Goal: Task Accomplishment & Management: Manage account settings

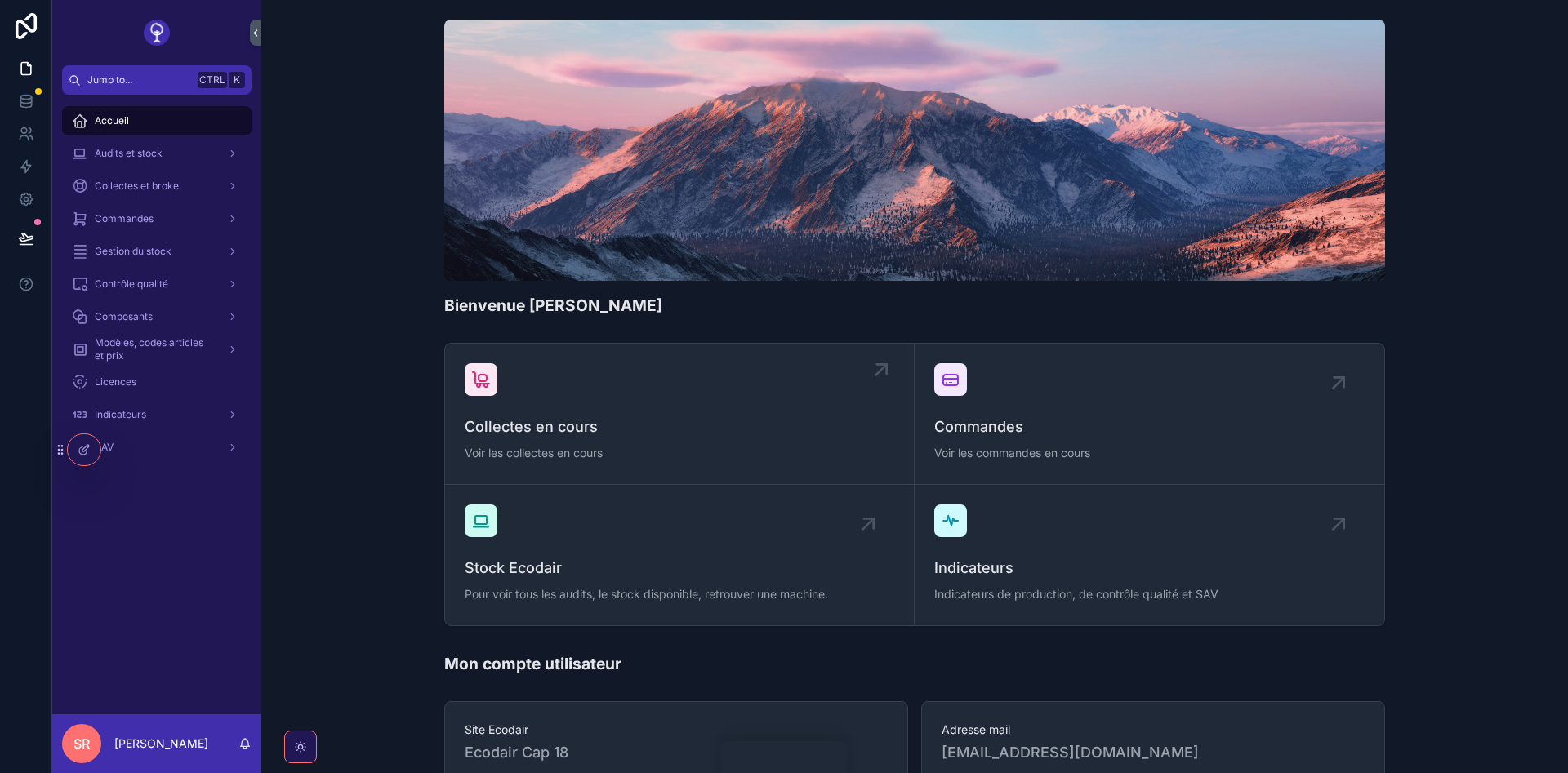
click at [696, 409] on div "Collectes en cours Voir les collectes en cours" at bounding box center [679, 414] width 429 height 101
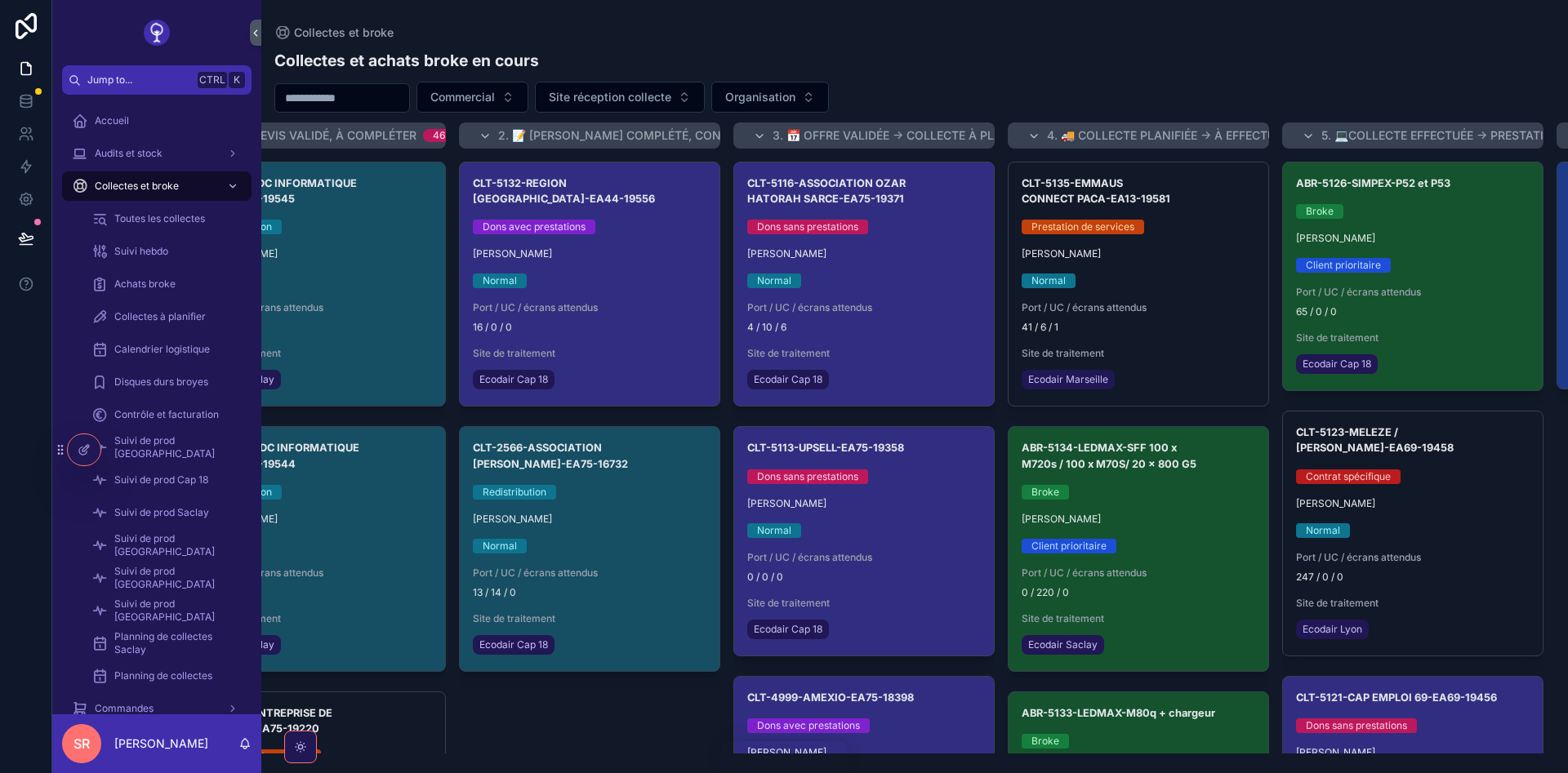
scroll to position [0, 246]
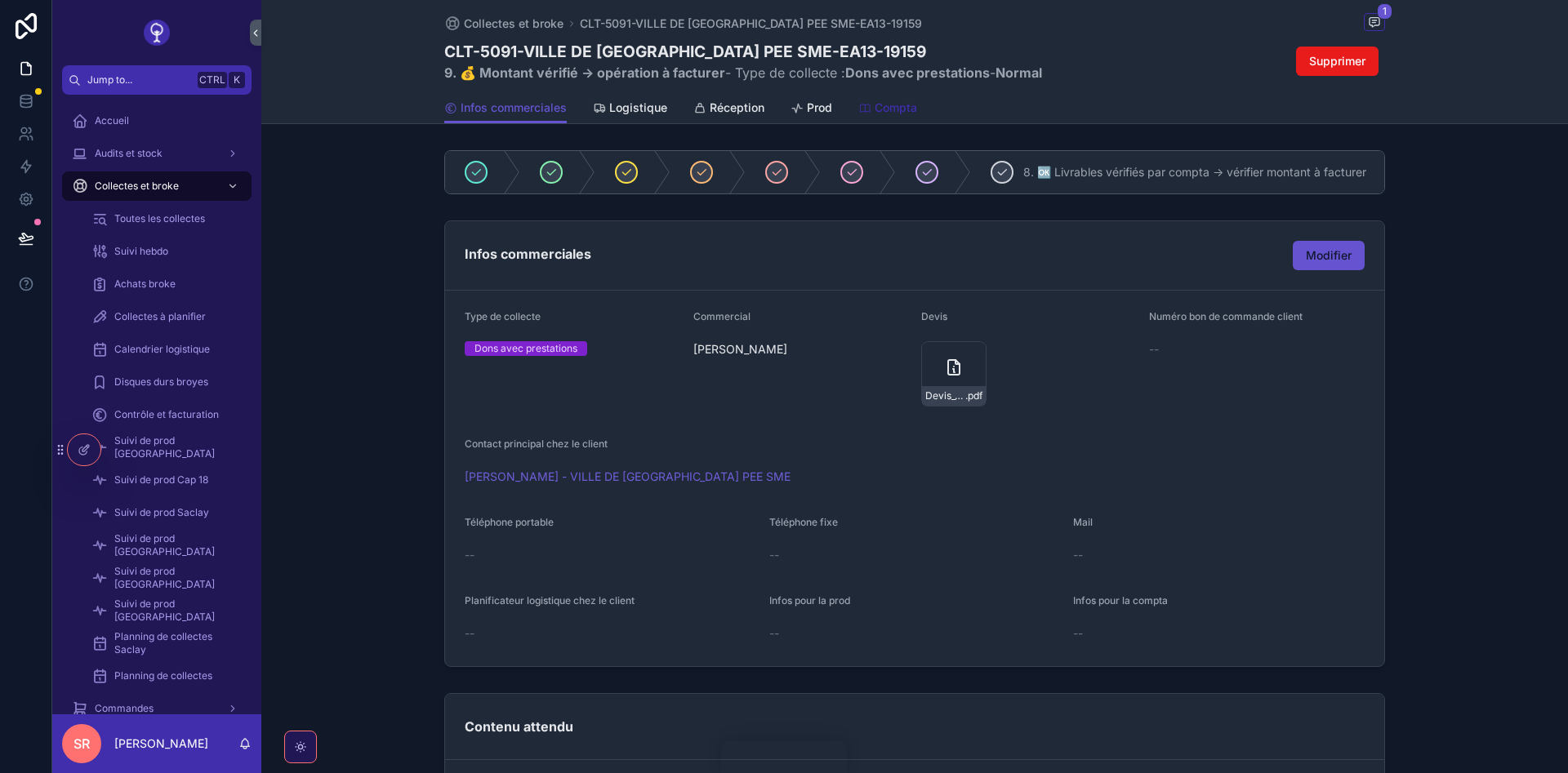
click at [872, 108] on div "Compta" at bounding box center [887, 107] width 59 height 16
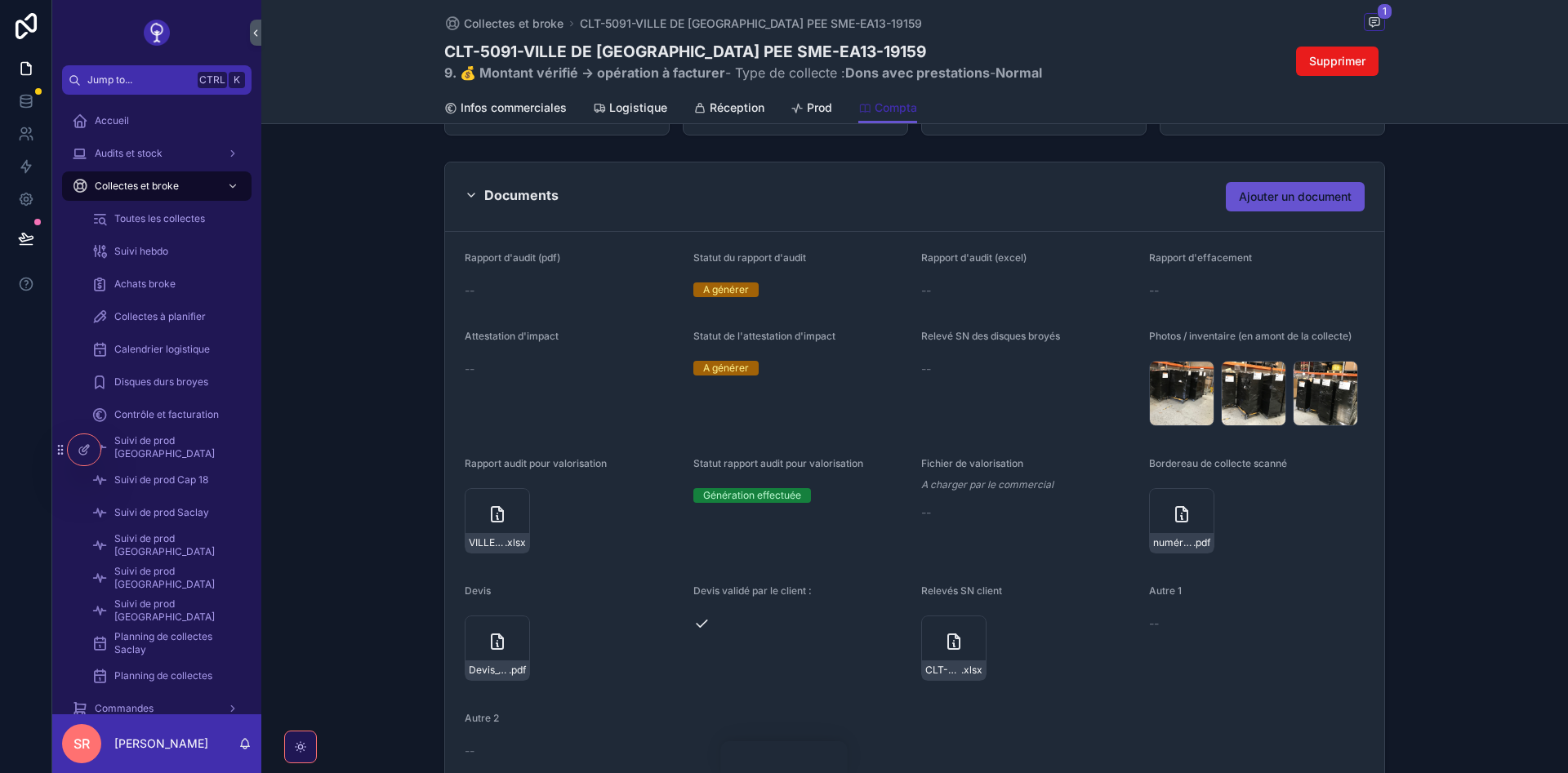
scroll to position [363, 0]
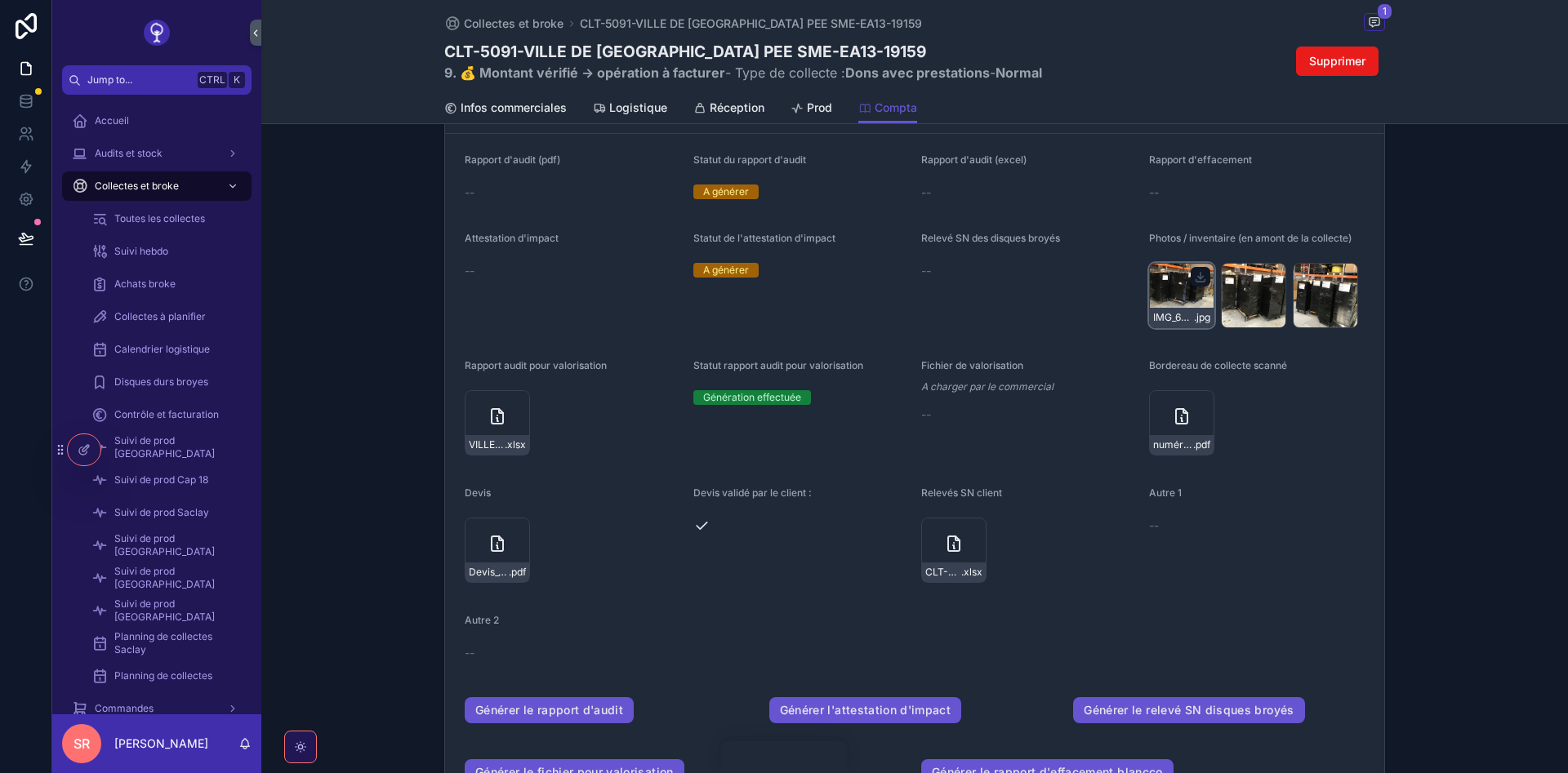
click at [1163, 294] on div "IMG_6033 .jpg" at bounding box center [1182, 296] width 65 height 65
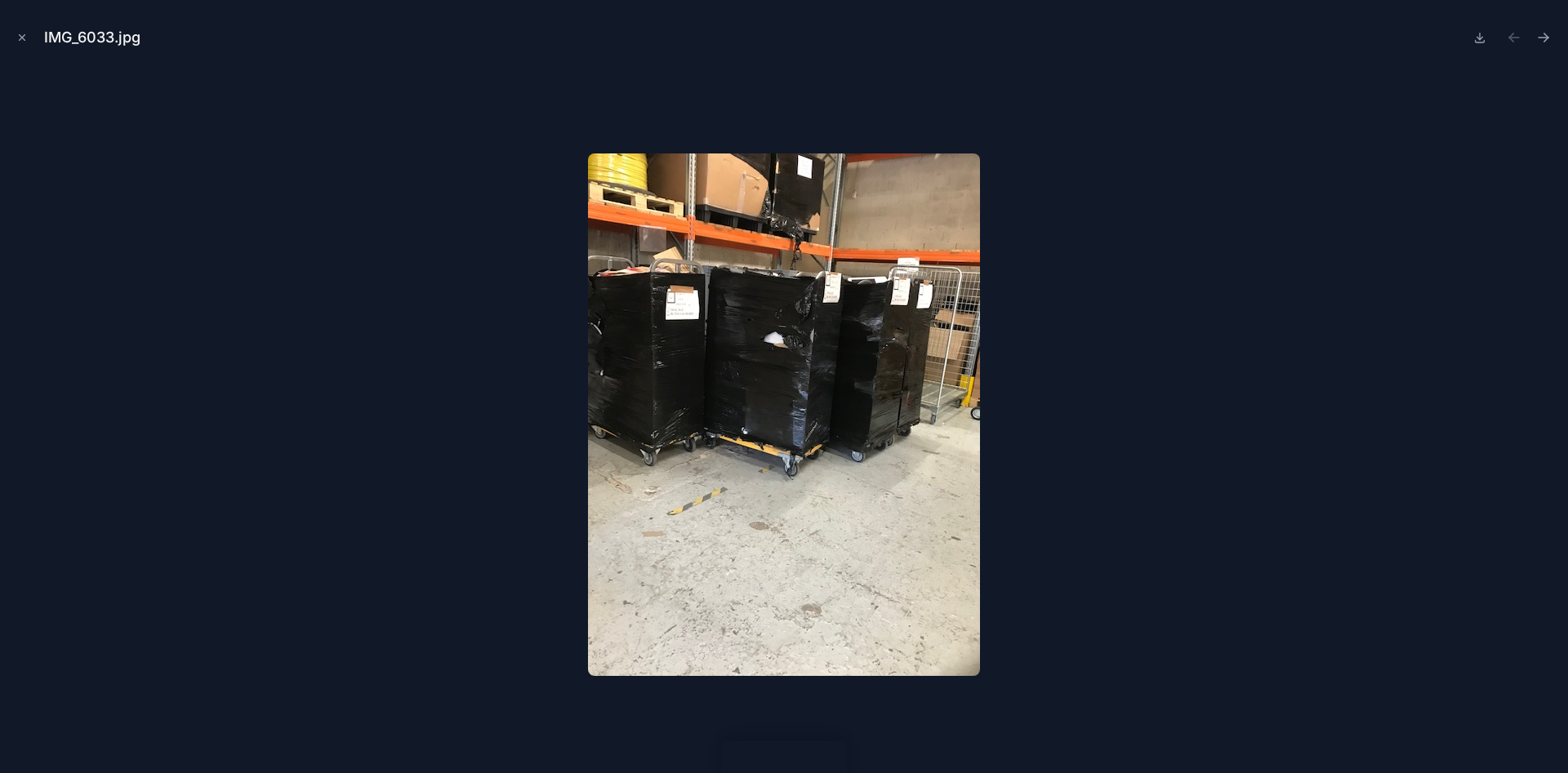
click at [32, 36] on div "IMG_6033.jpg" at bounding box center [783, 37] width 1542 height 49
click at [29, 36] on button "Close modal" at bounding box center [22, 38] width 18 height 18
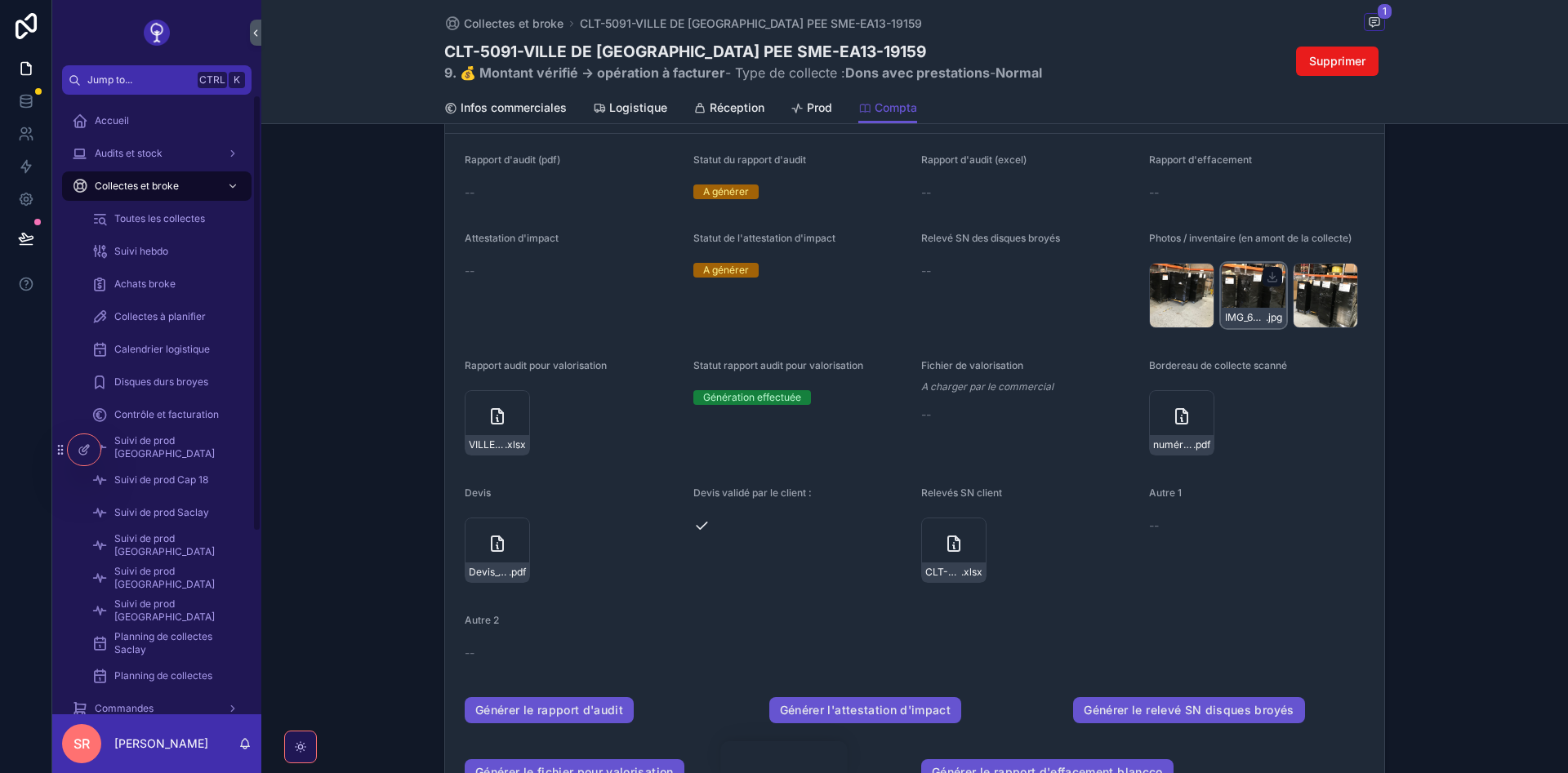
click at [1248, 301] on div "IMG_6034 .jpg" at bounding box center [1253, 296] width 65 height 65
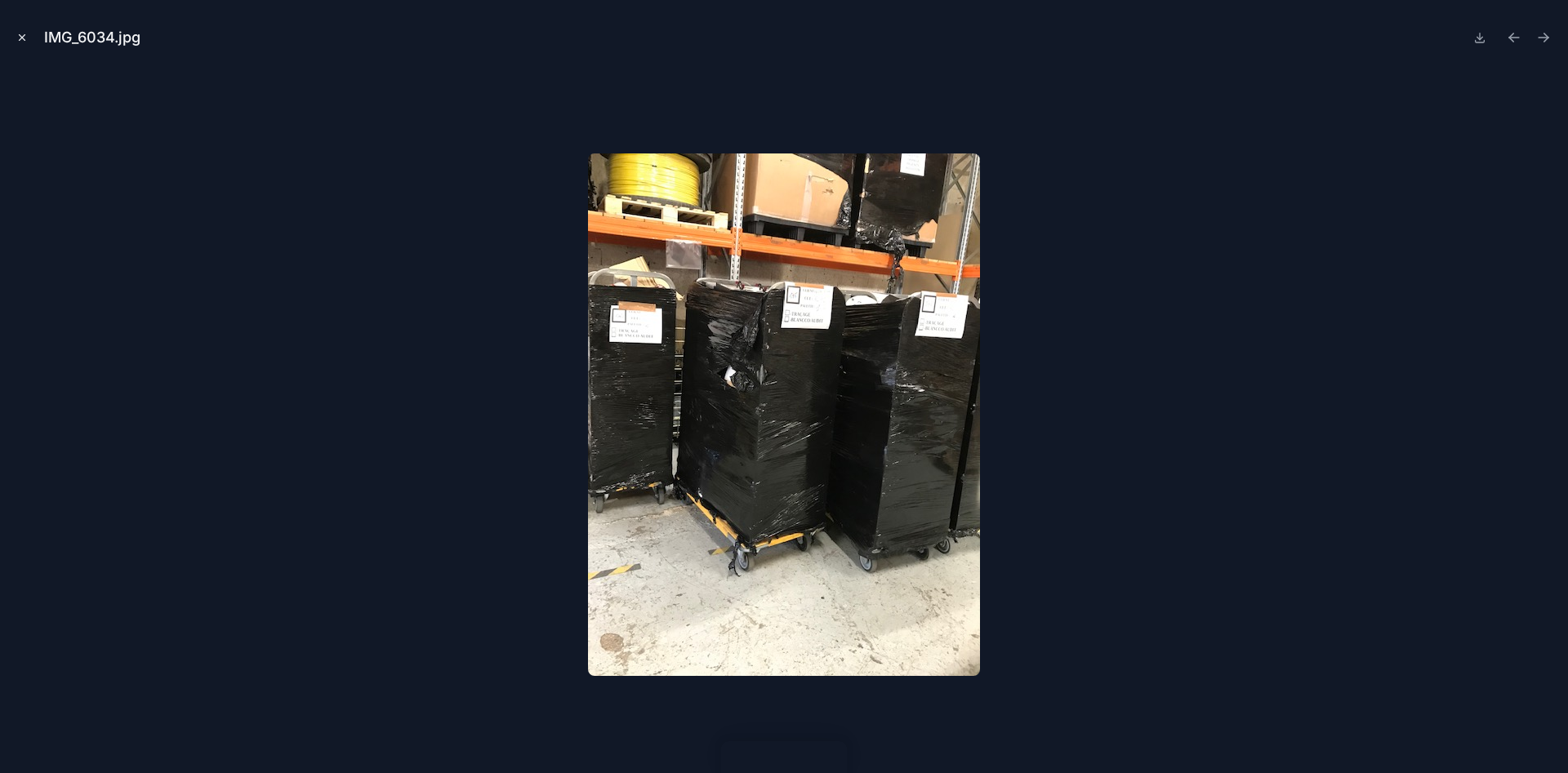
click at [13, 31] on button "Close modal" at bounding box center [22, 38] width 18 height 18
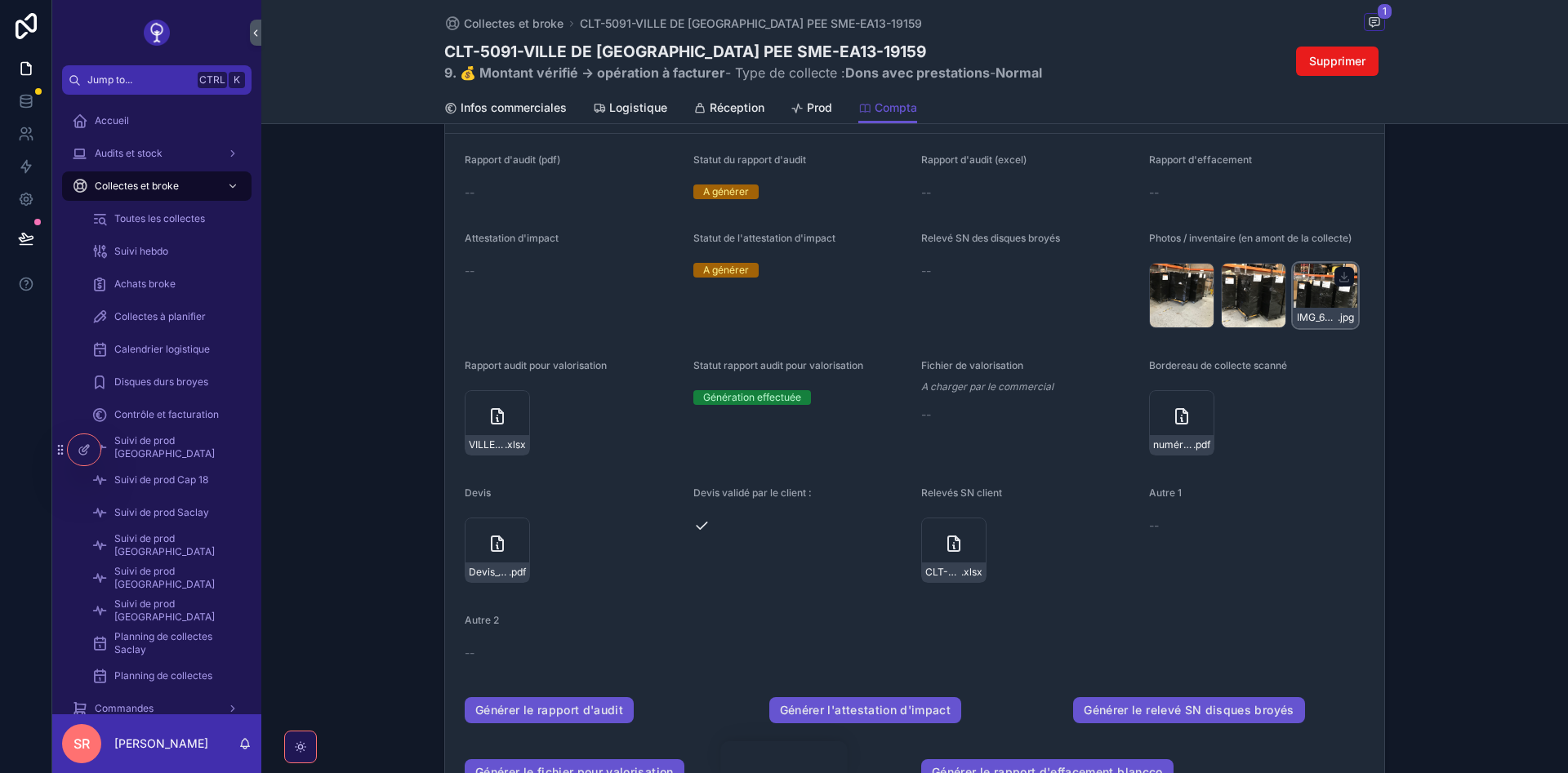
click at [1308, 307] on div "IMG_6035 .jpg" at bounding box center [1325, 296] width 65 height 65
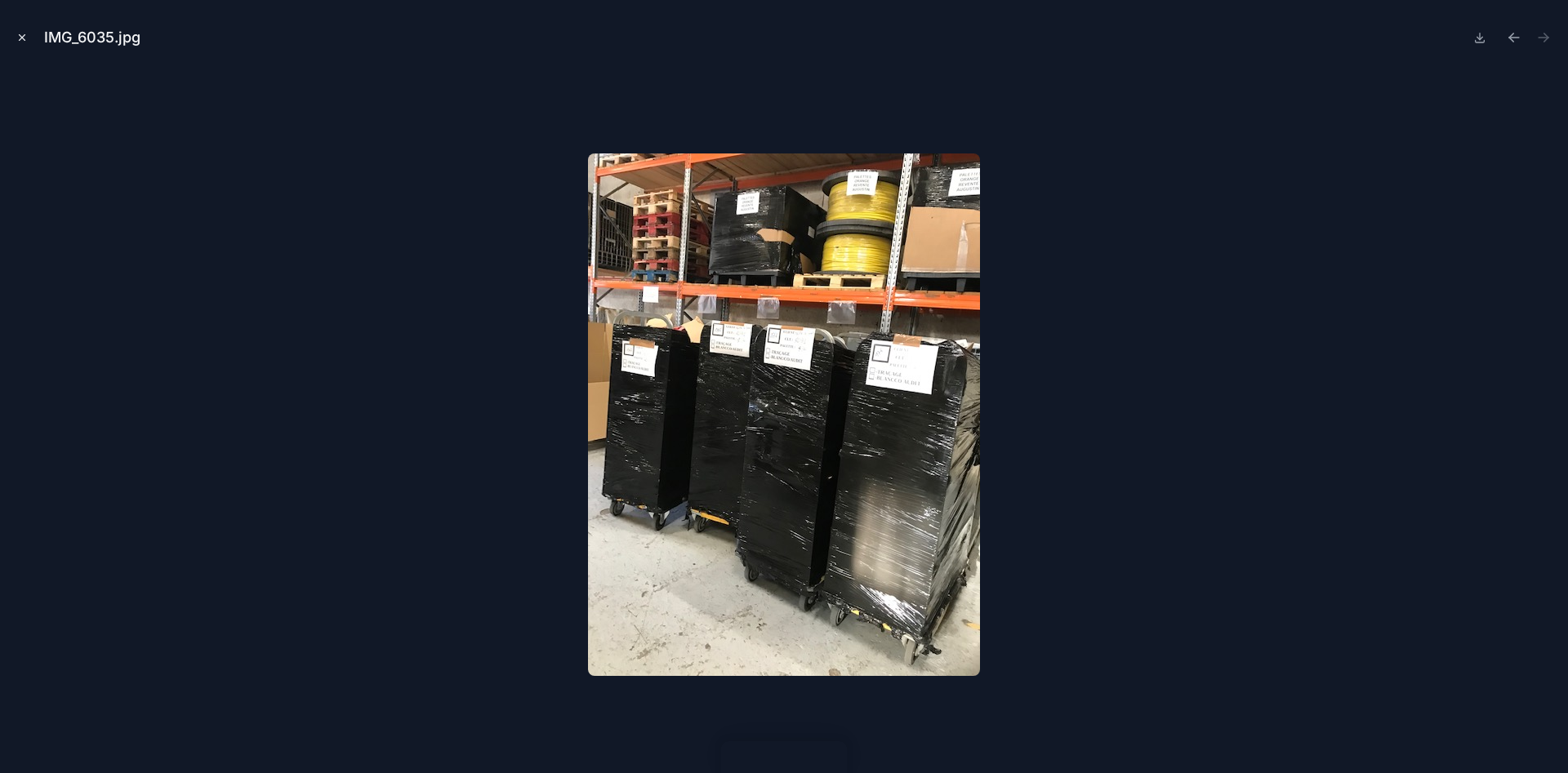
click at [18, 37] on icon "Close modal" at bounding box center [22, 37] width 12 height 12
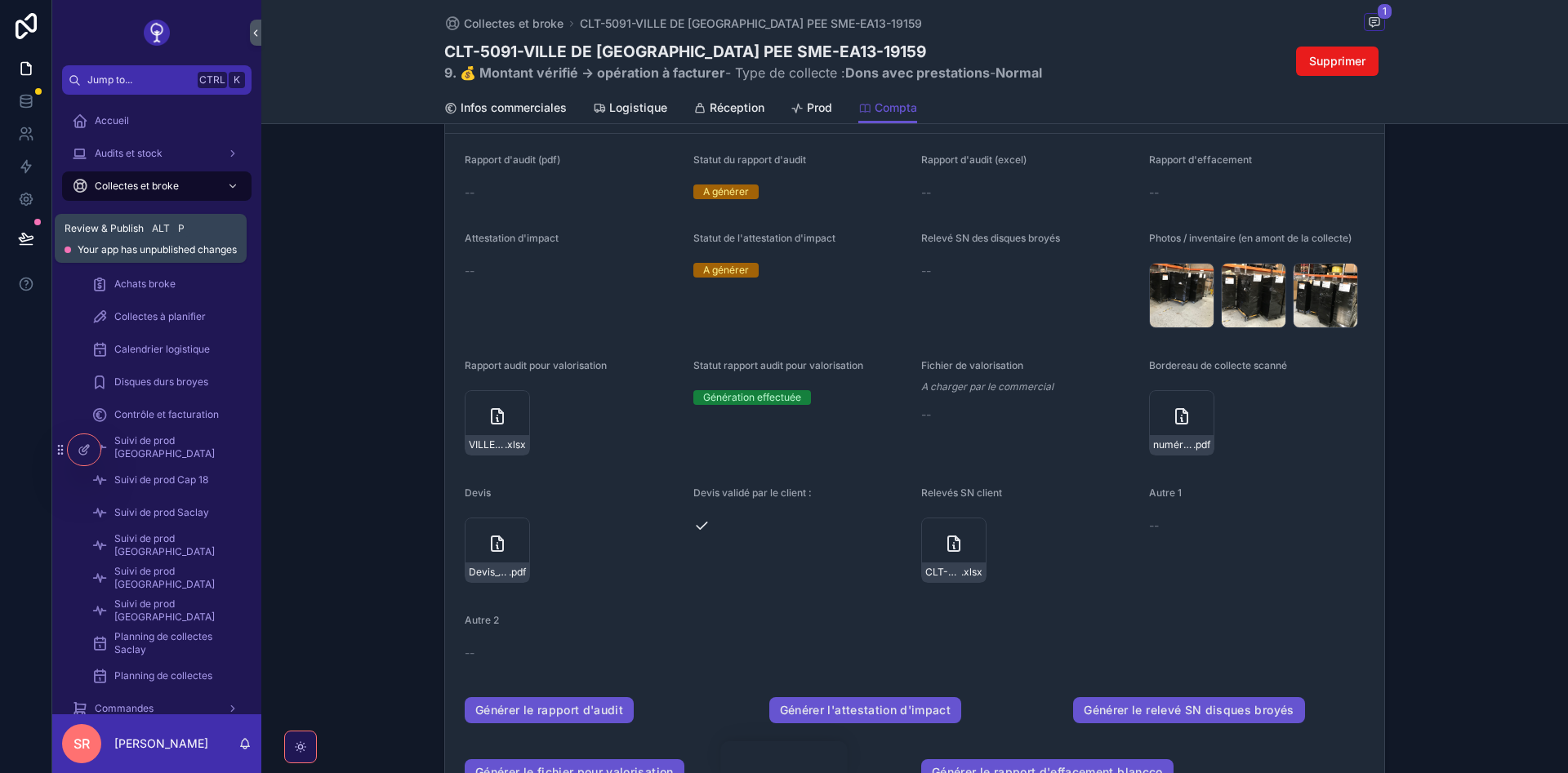
click at [26, 242] on icon at bounding box center [26, 238] width 16 height 16
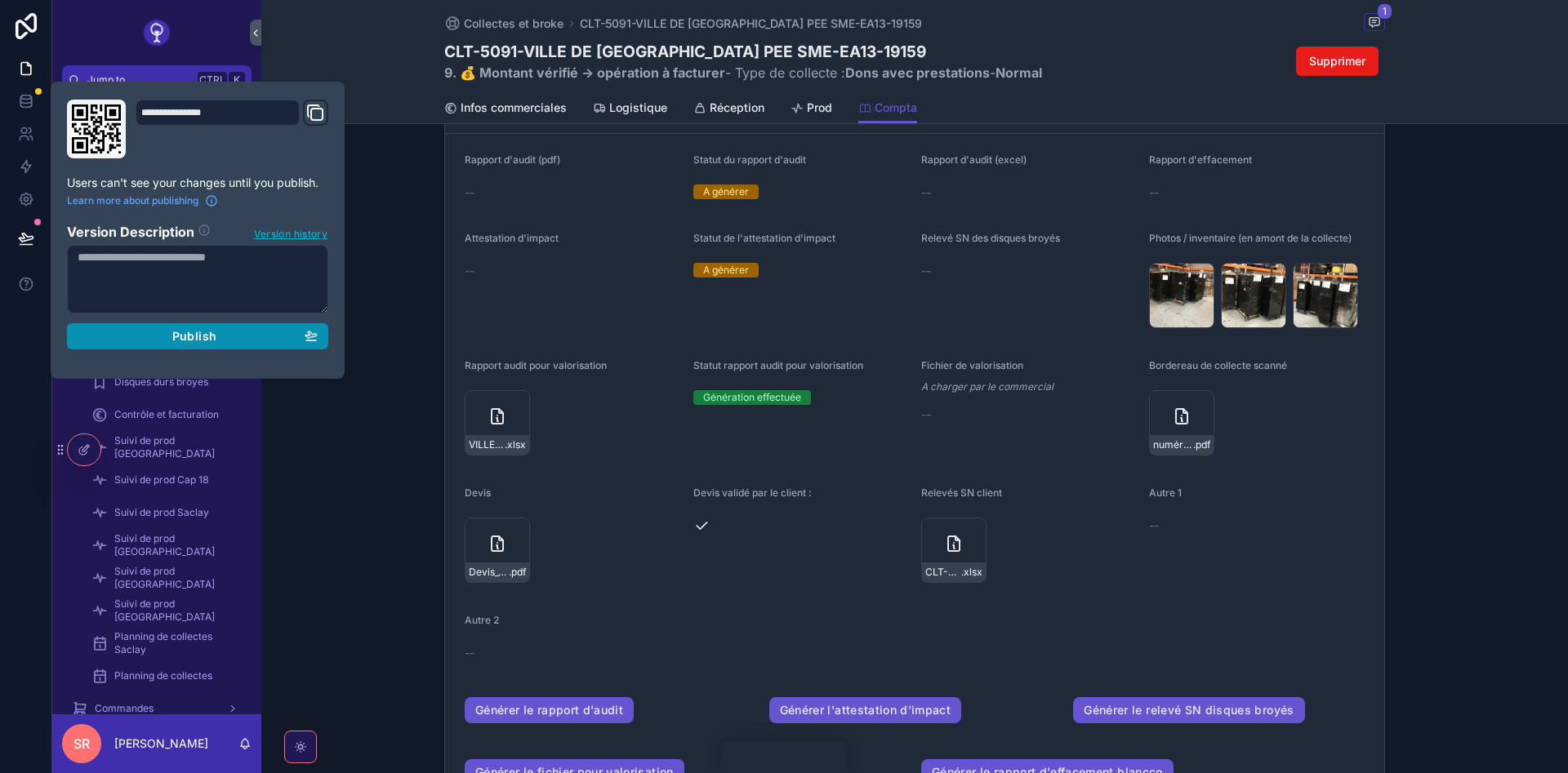
click at [144, 323] on button "Publish" at bounding box center [198, 336] width 262 height 26
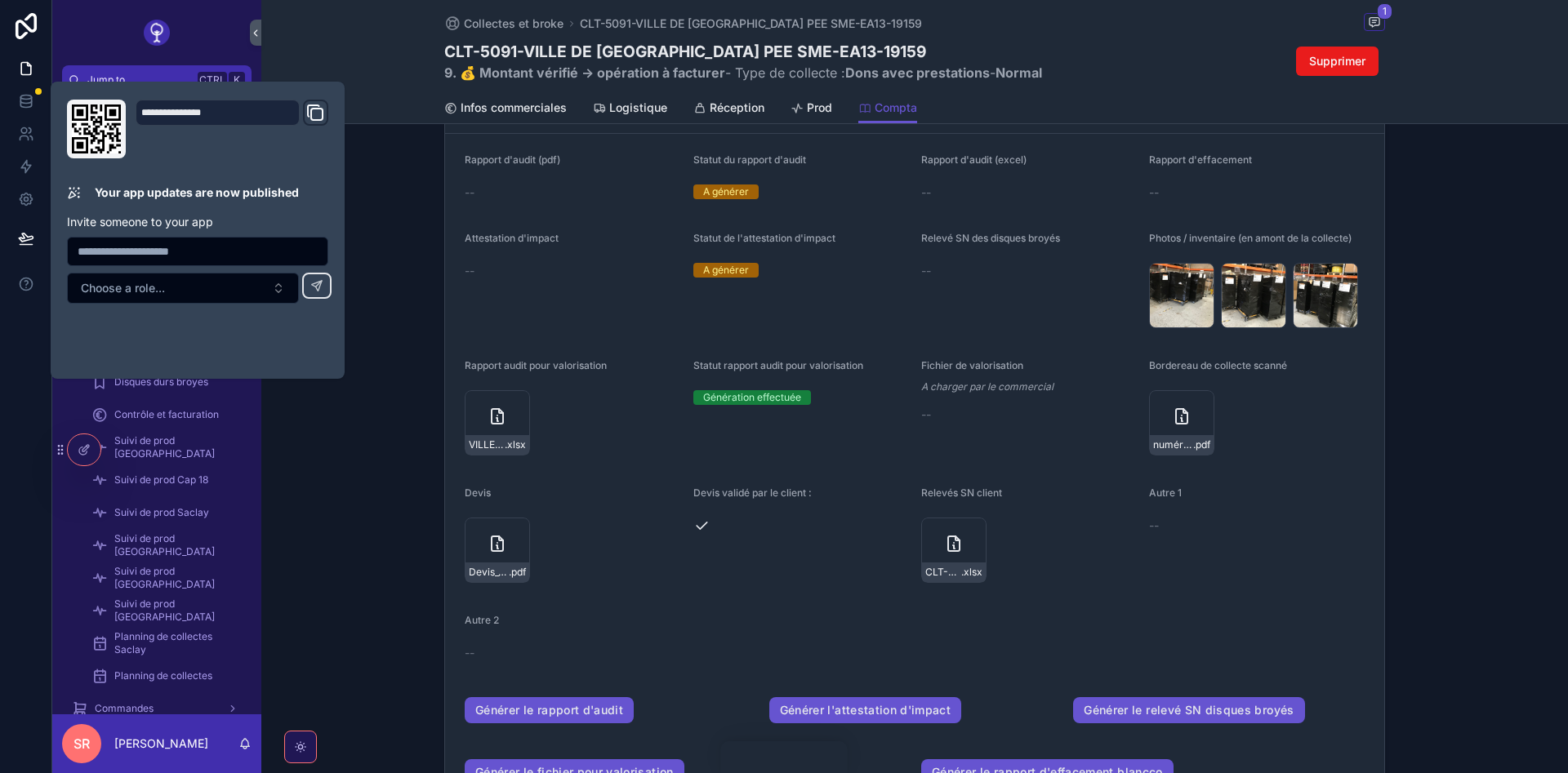
click at [400, 205] on div "Documents Ajouter un document Rapport d'audit (pdf) -- Statut du rapport d'audi…" at bounding box center [915, 437] width 1306 height 759
